Goal: Information Seeking & Learning: Learn about a topic

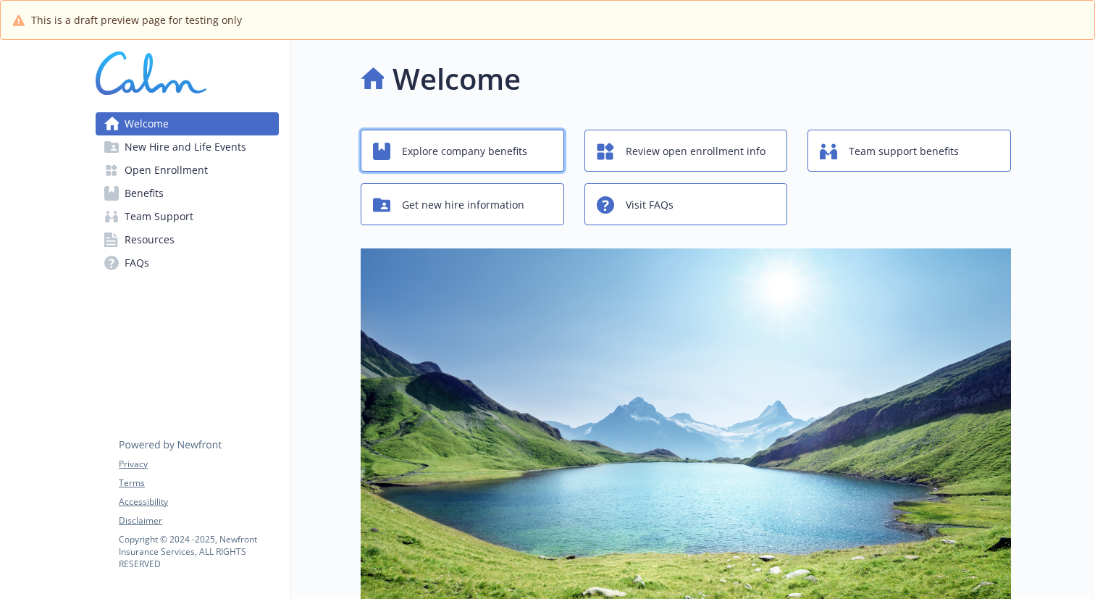
click at [472, 150] on span "Explore company benefits" at bounding box center [464, 152] width 125 height 28
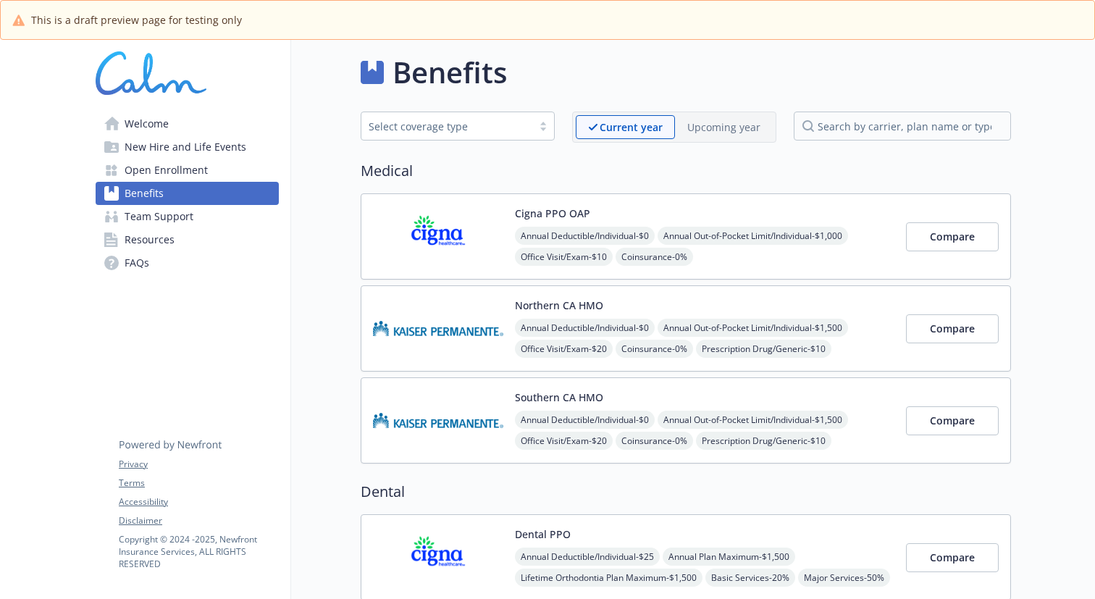
scroll to position [9, 0]
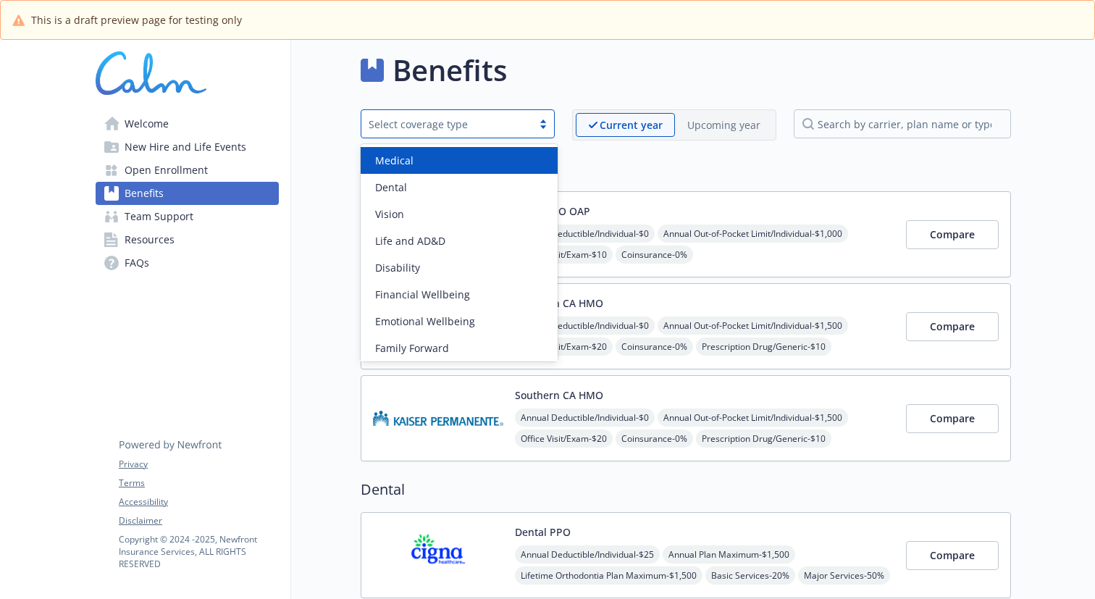
click at [532, 133] on div "Select coverage type" at bounding box center [446, 124] width 171 height 18
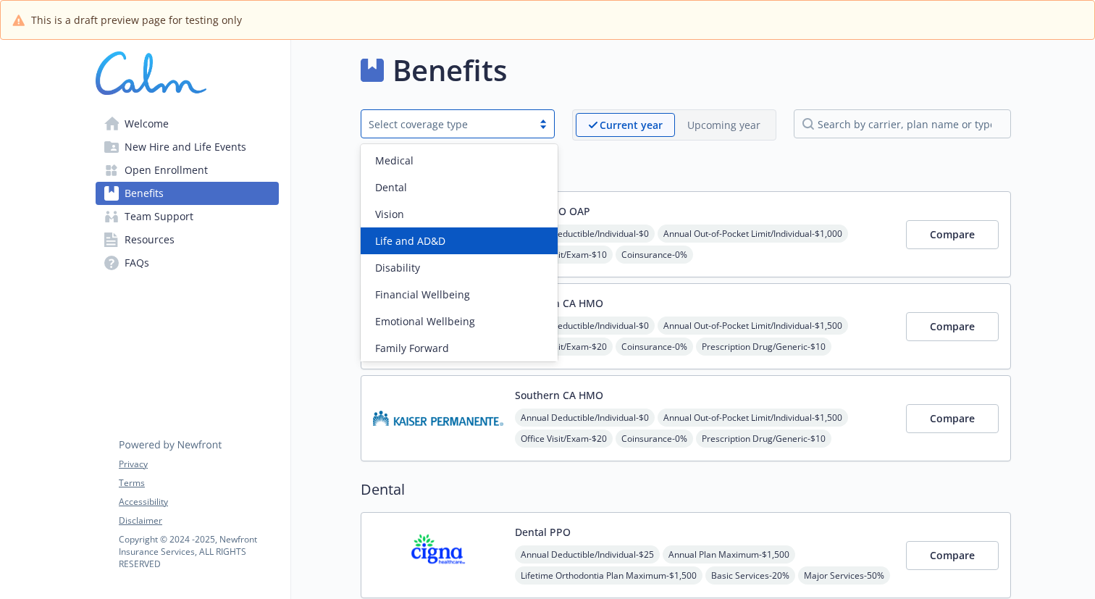
scroll to position [3, 0]
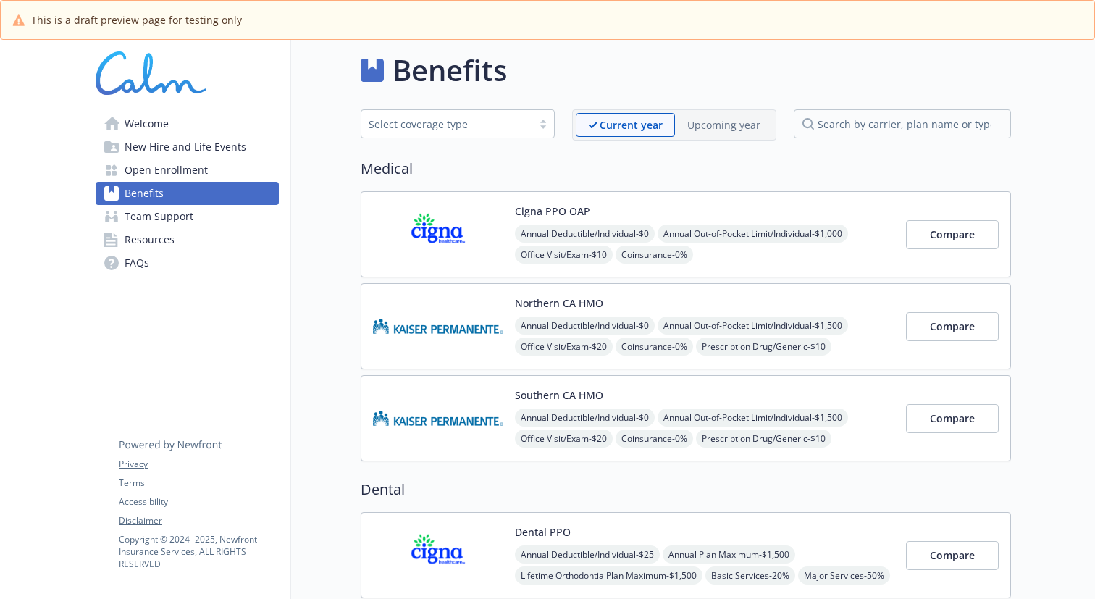
click at [893, 185] on div "Medical Cigna PPO OAP Annual Deductible/Individual - $0 Annual Out-of-Pocket Li…" at bounding box center [686, 309] width 650 height 303
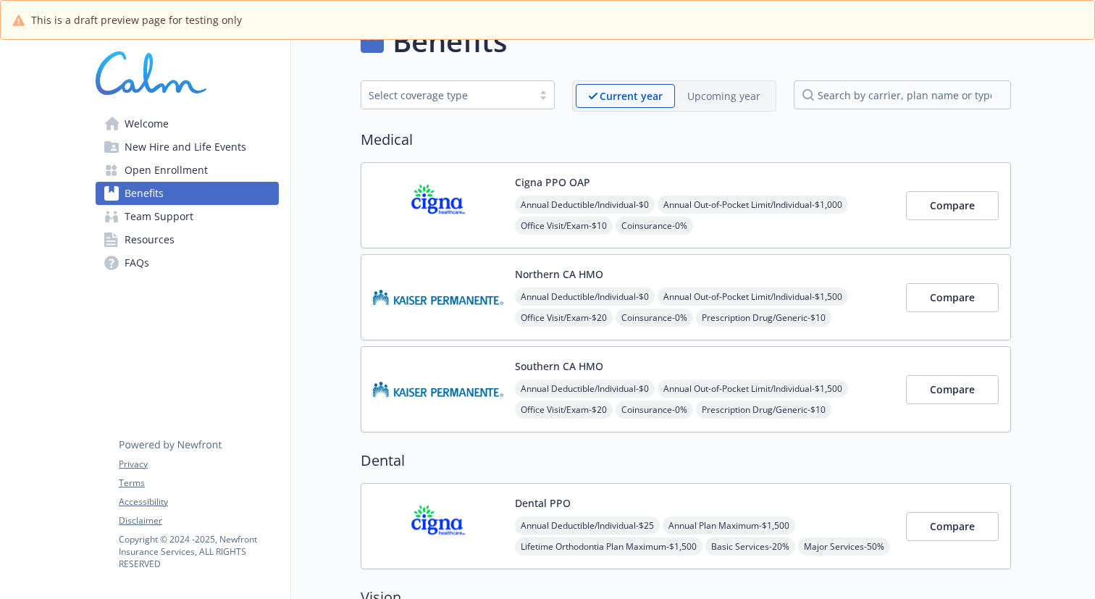
scroll to position [0, 0]
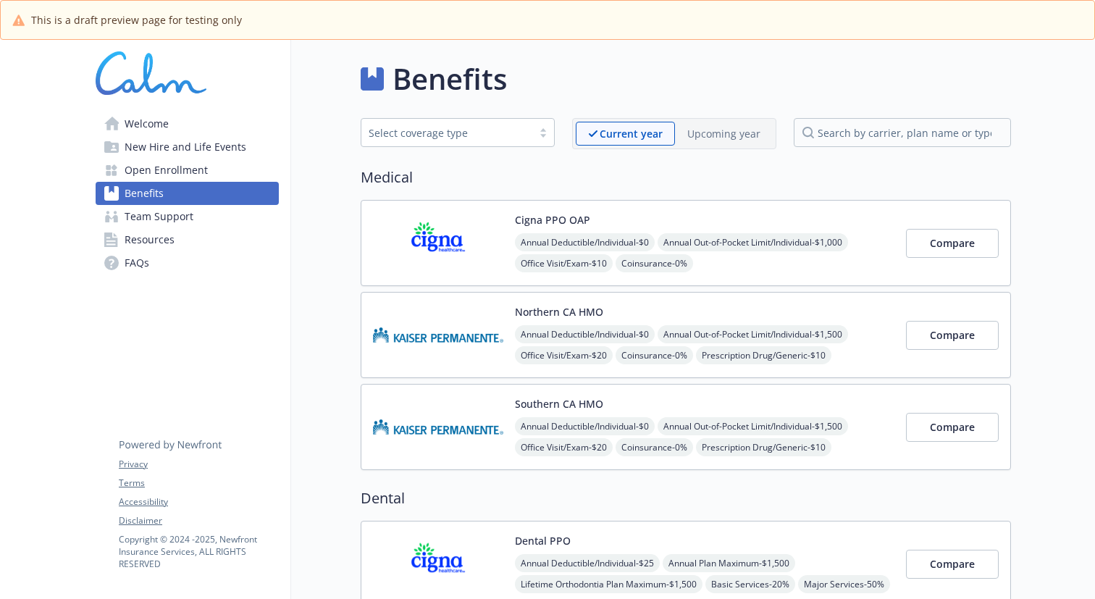
click at [184, 220] on span "Team Support" at bounding box center [159, 216] width 69 height 23
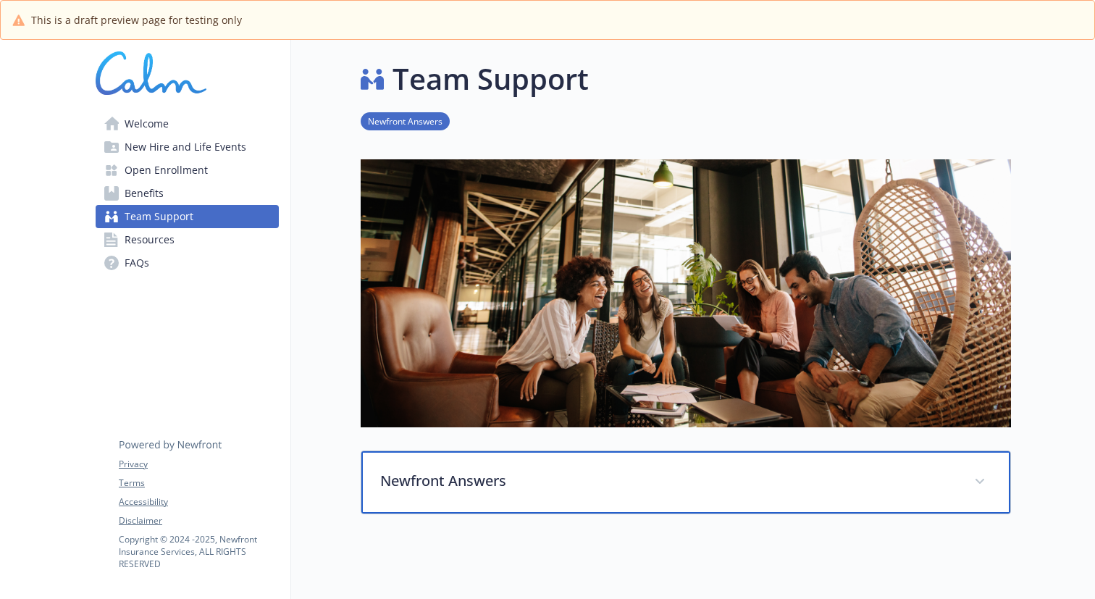
click at [931, 487] on p "Newfront Answers" at bounding box center [668, 481] width 576 height 22
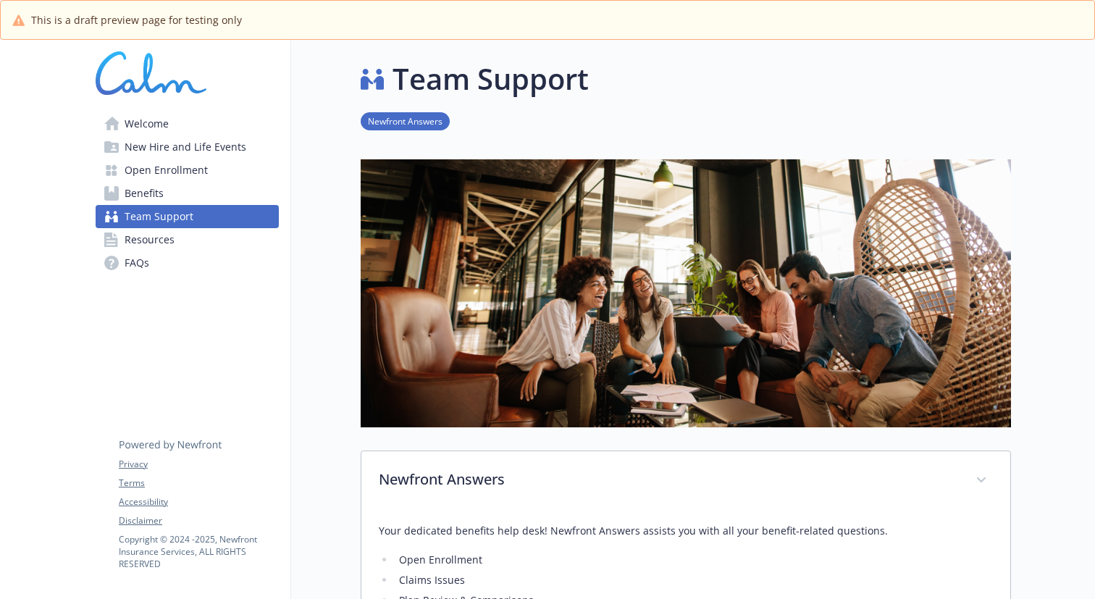
click at [166, 240] on span "Resources" at bounding box center [150, 239] width 50 height 23
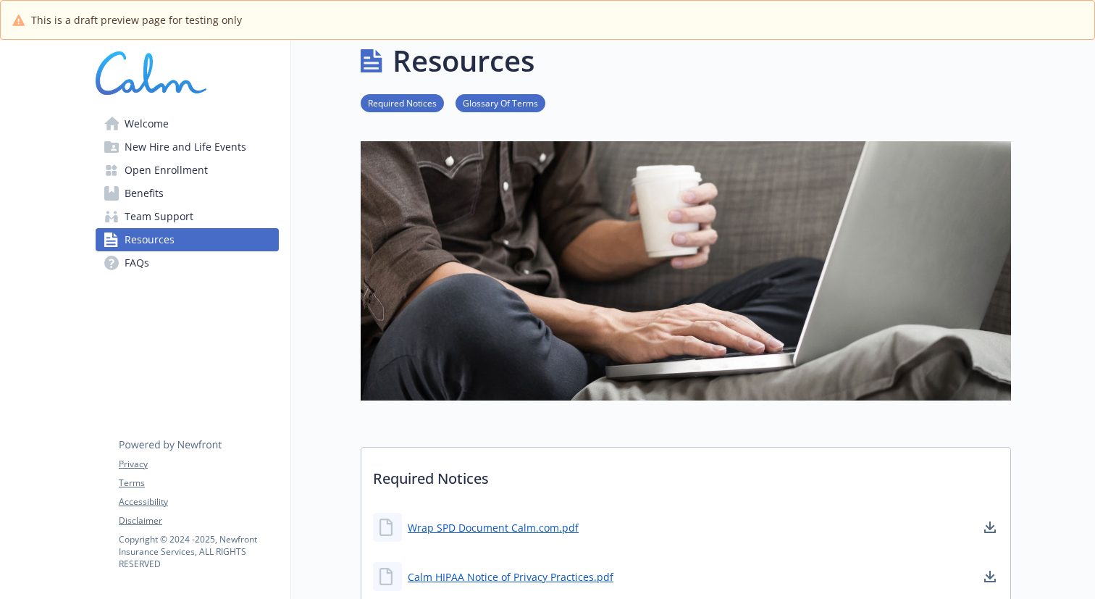
scroll to position [17, 0]
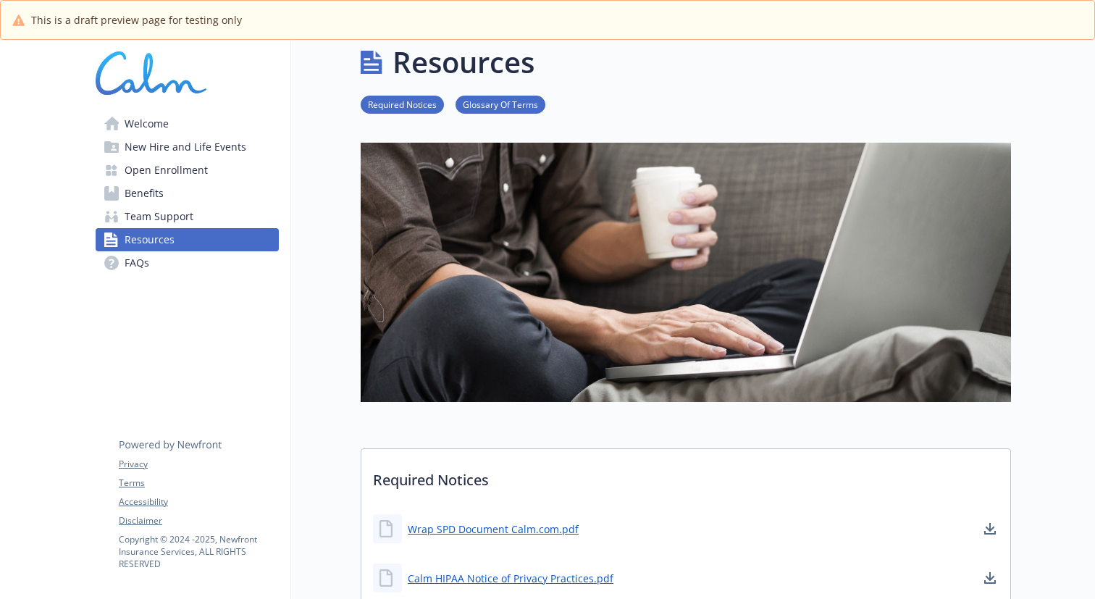
click at [156, 164] on span "Open Enrollment" at bounding box center [166, 170] width 83 height 23
